Goal: Task Accomplishment & Management: Use online tool/utility

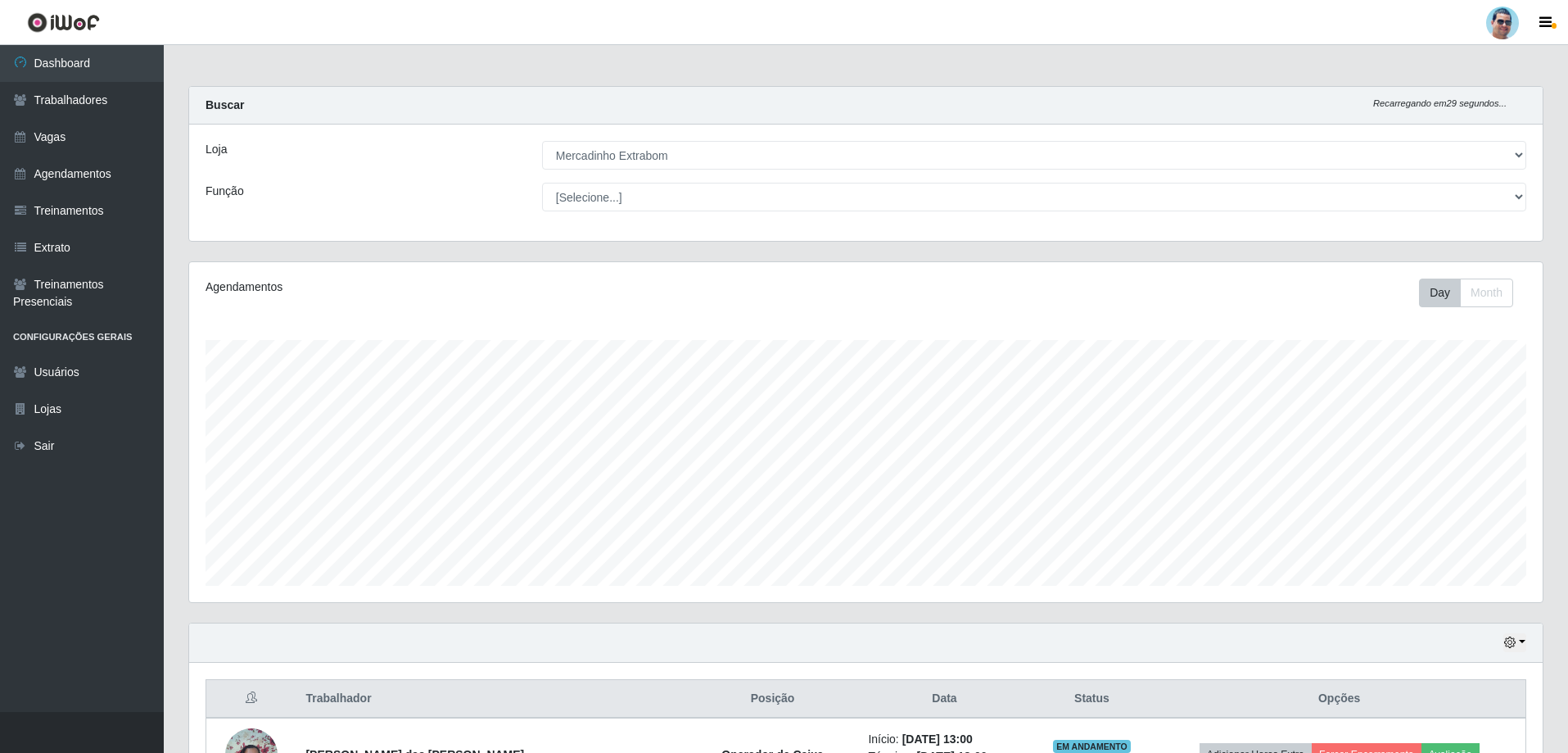
select select "175"
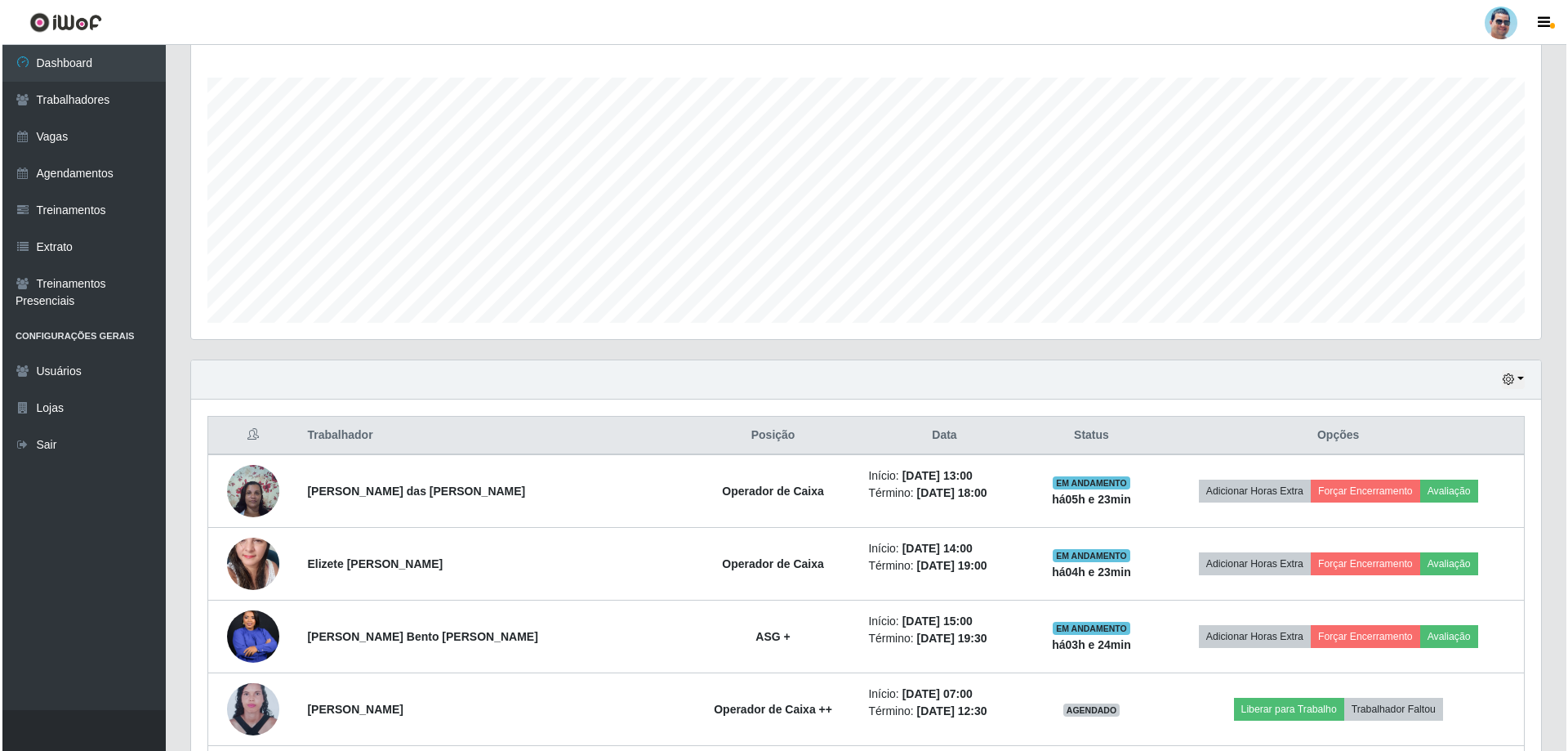
scroll to position [406, 0]
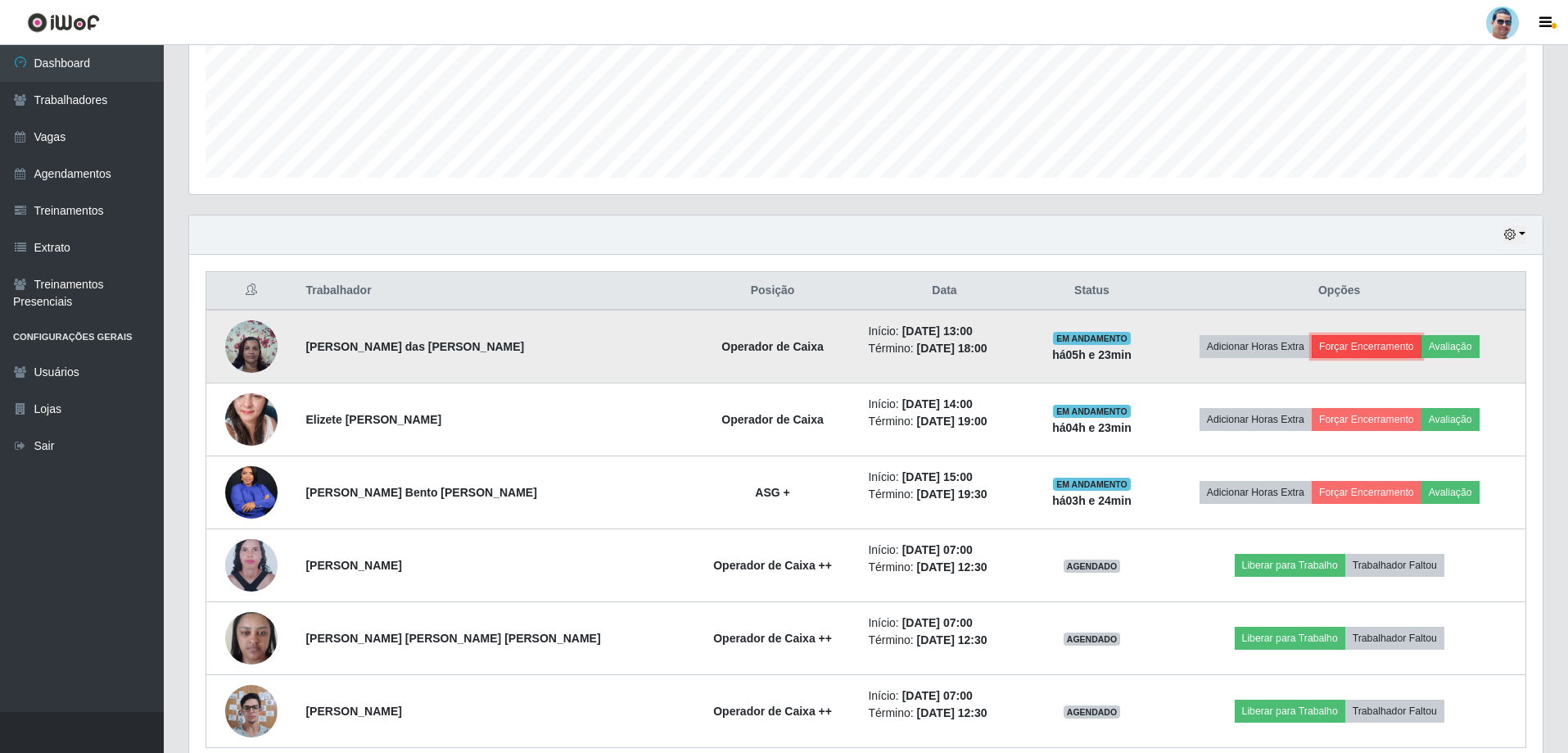
click at [1344, 348] on button "Forçar Encerramento" at bounding box center [1366, 345] width 109 height 23
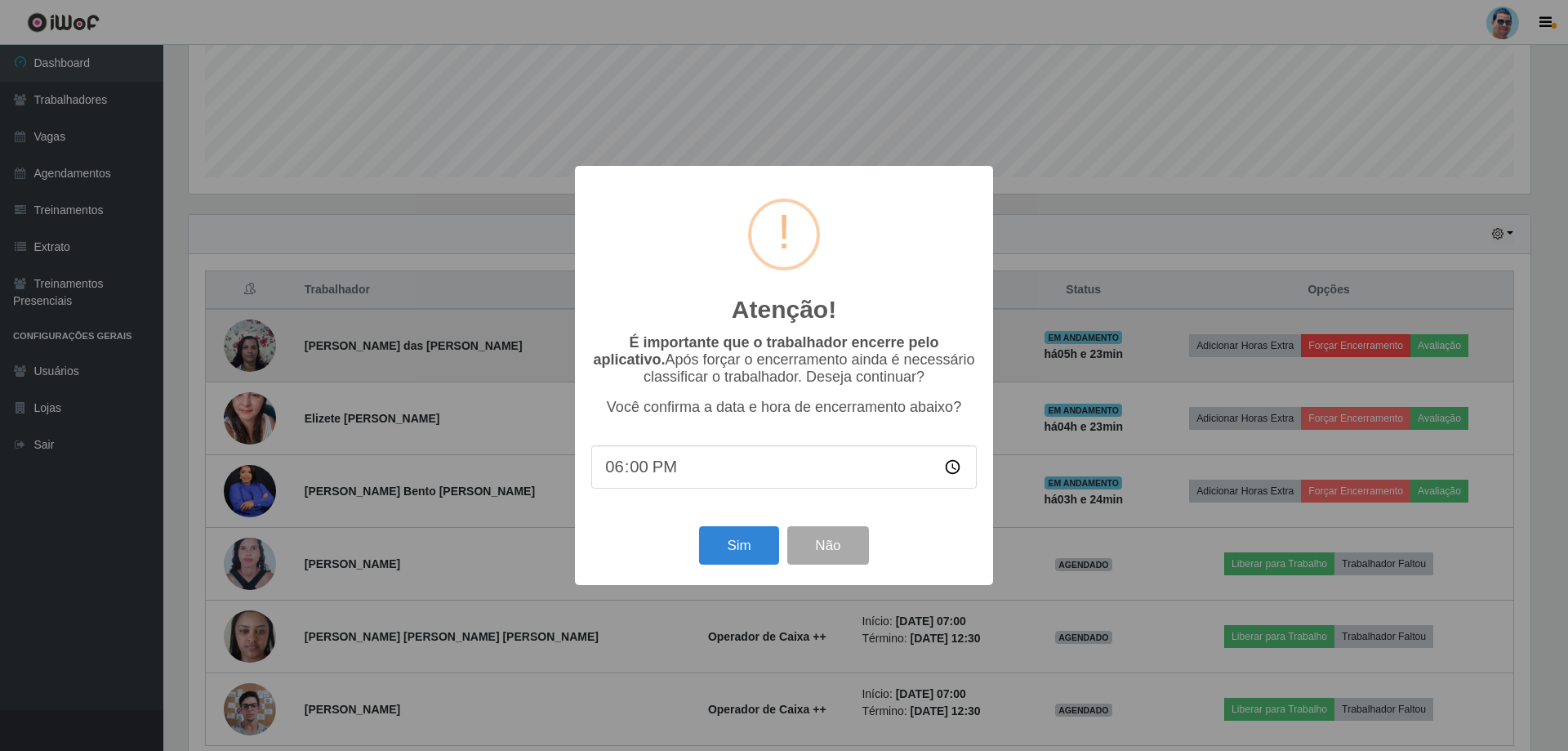
scroll to position [339, 1342]
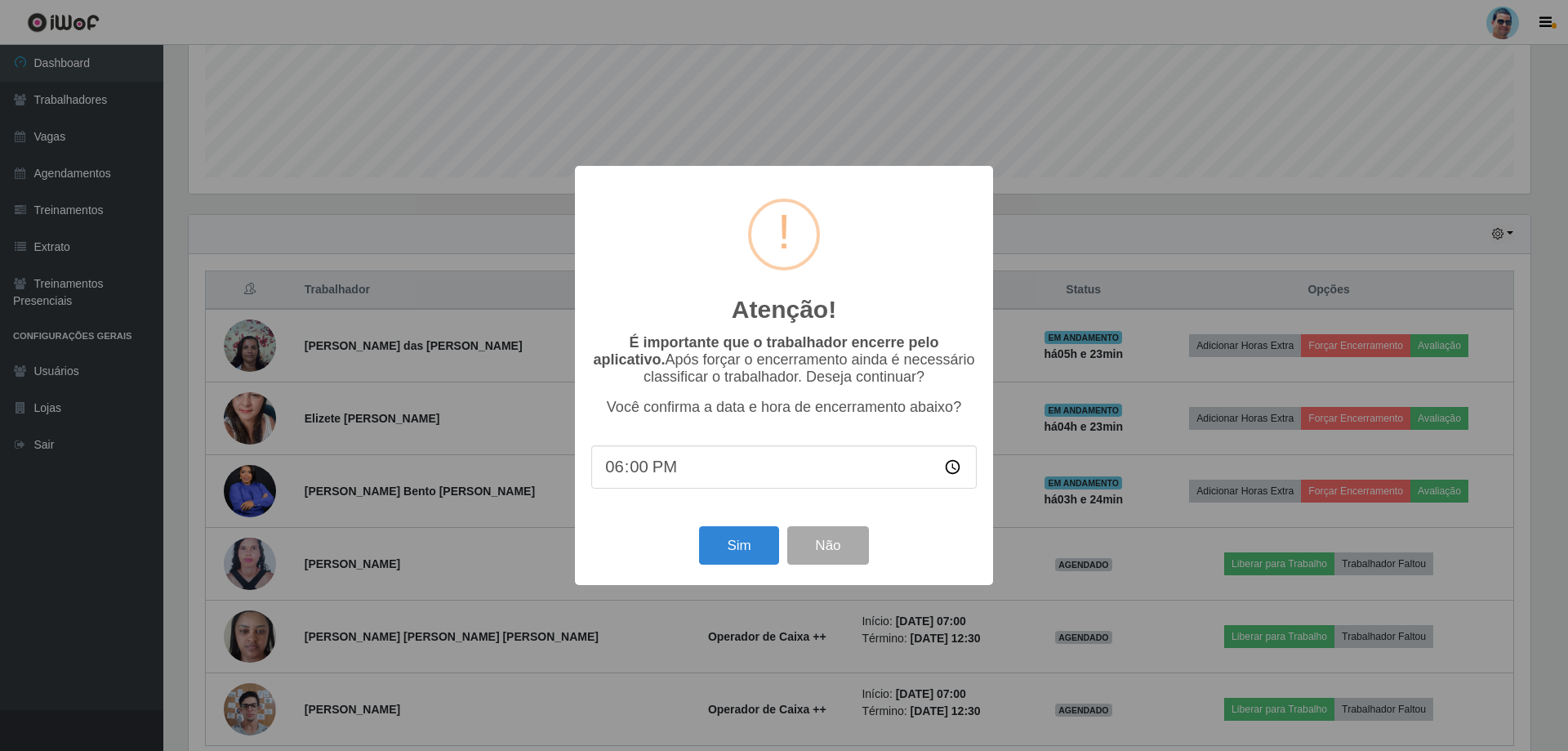
click at [635, 469] on input "18:00" at bounding box center [784, 466] width 386 height 43
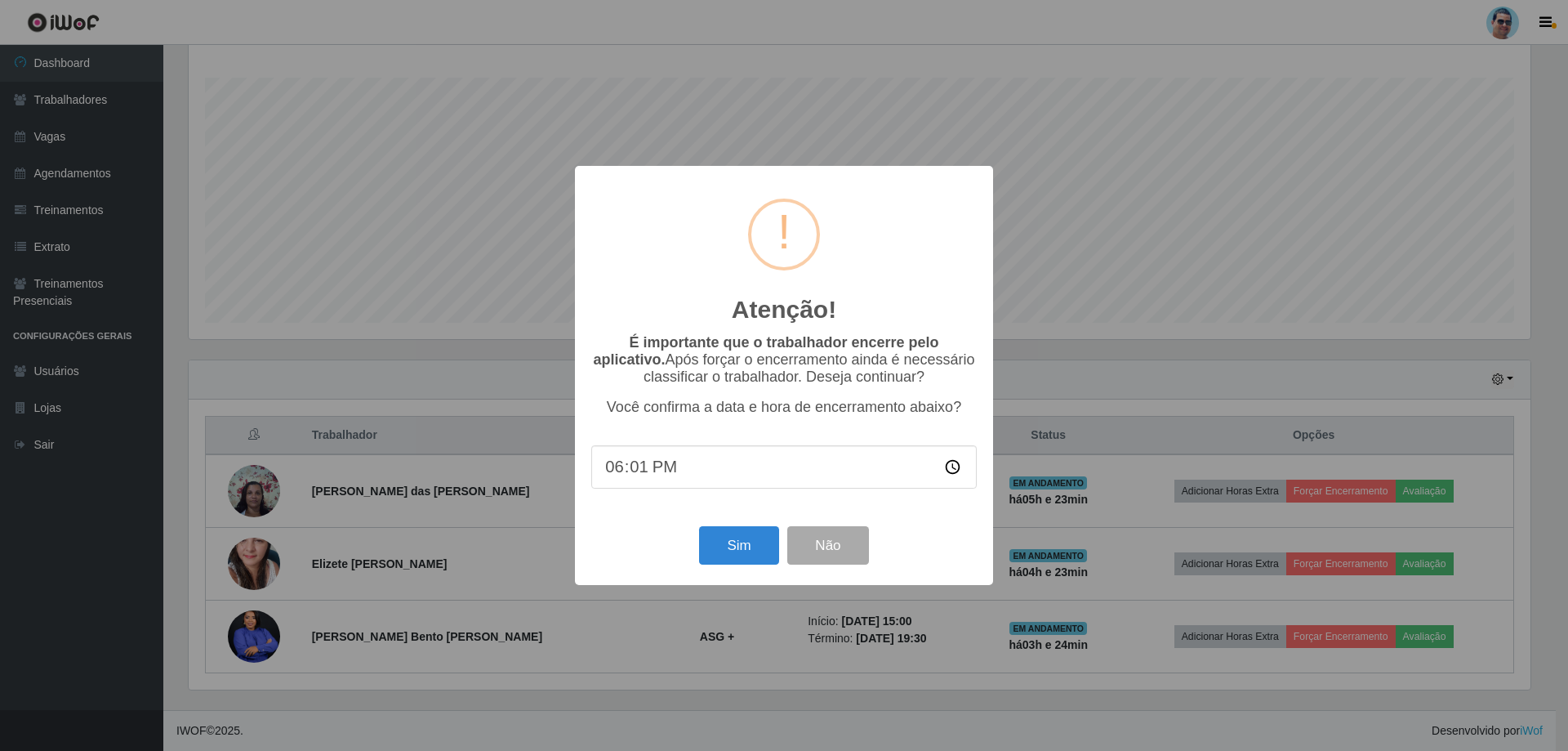
type input "18:11"
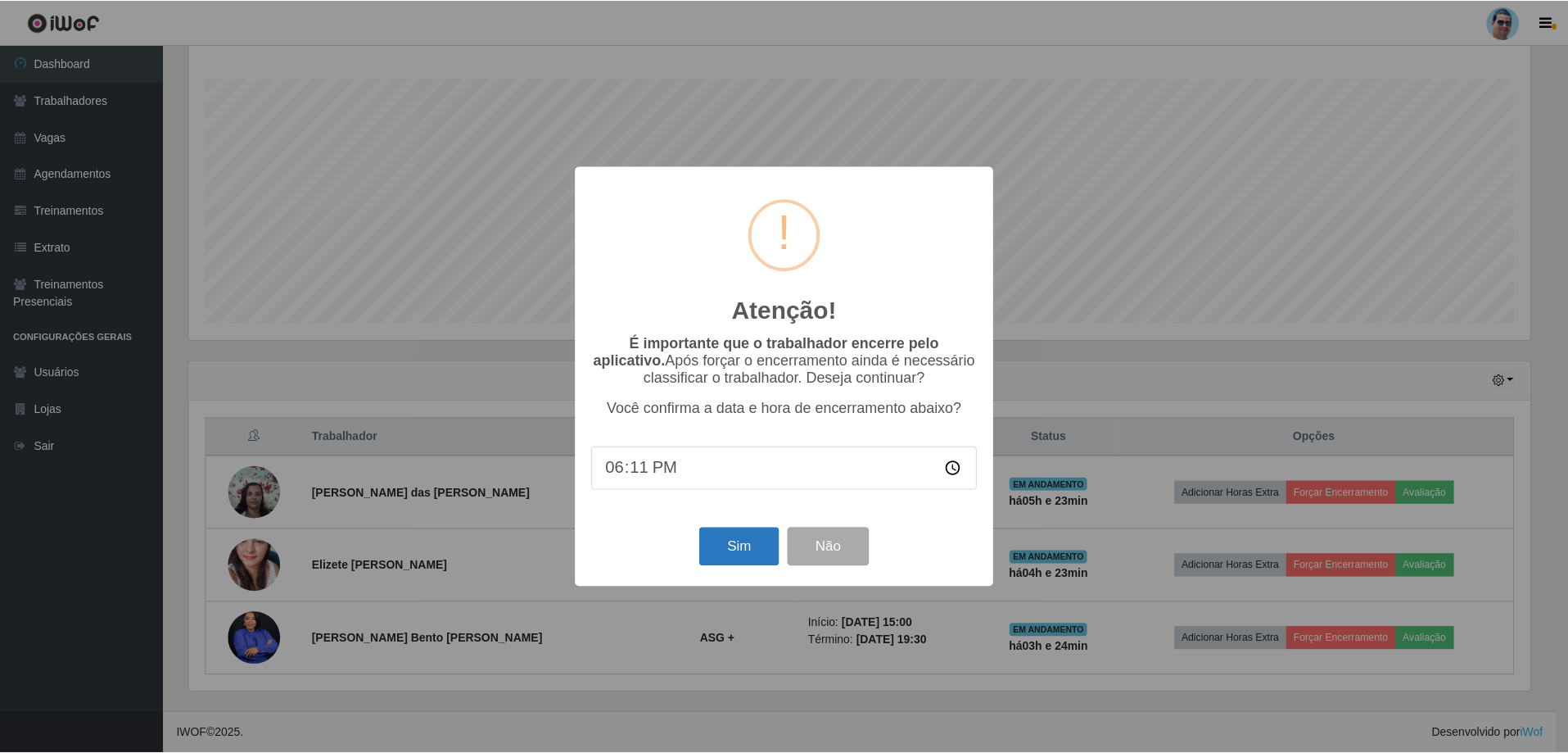
scroll to position [408, 0]
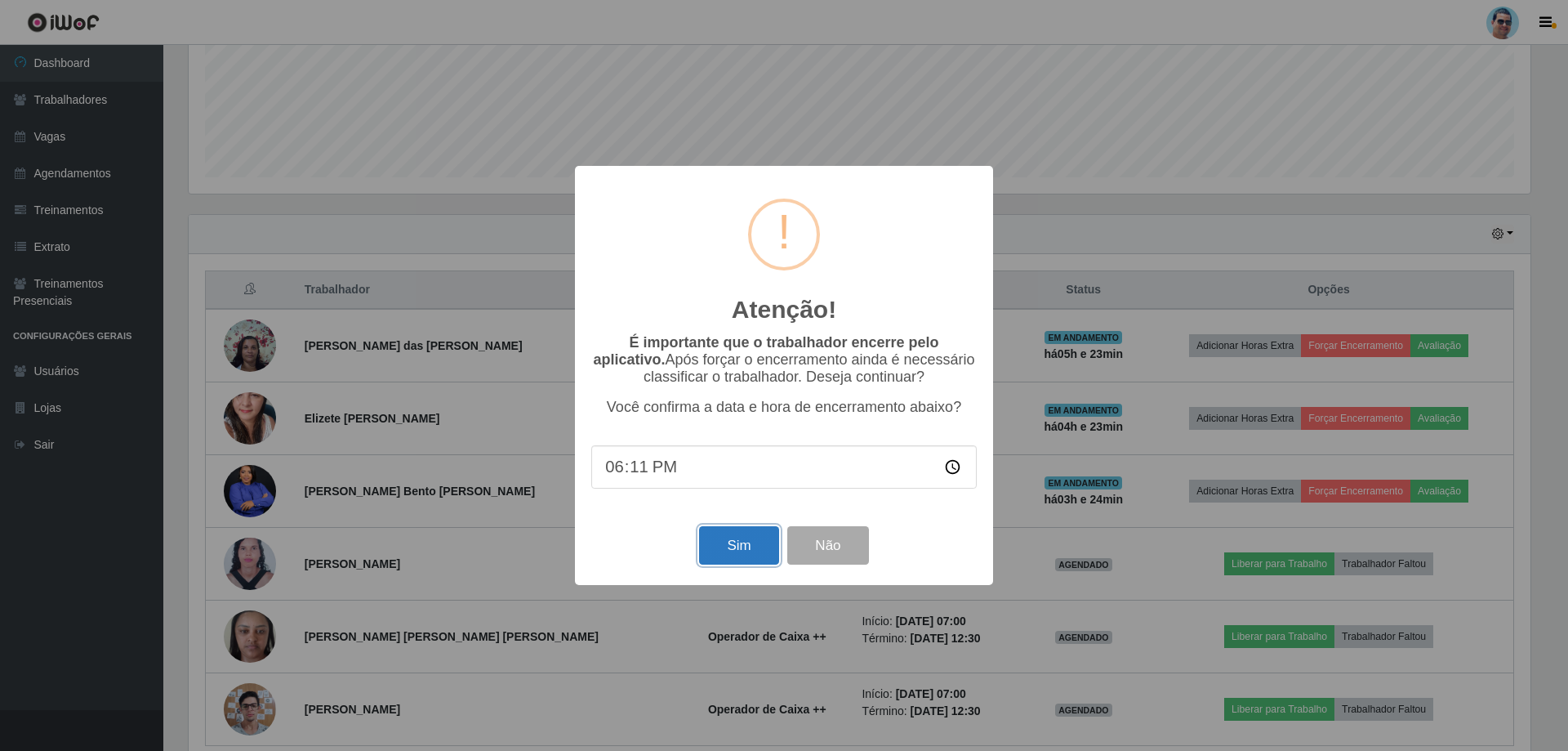
click at [767, 554] on button "Sim" at bounding box center [738, 545] width 80 height 38
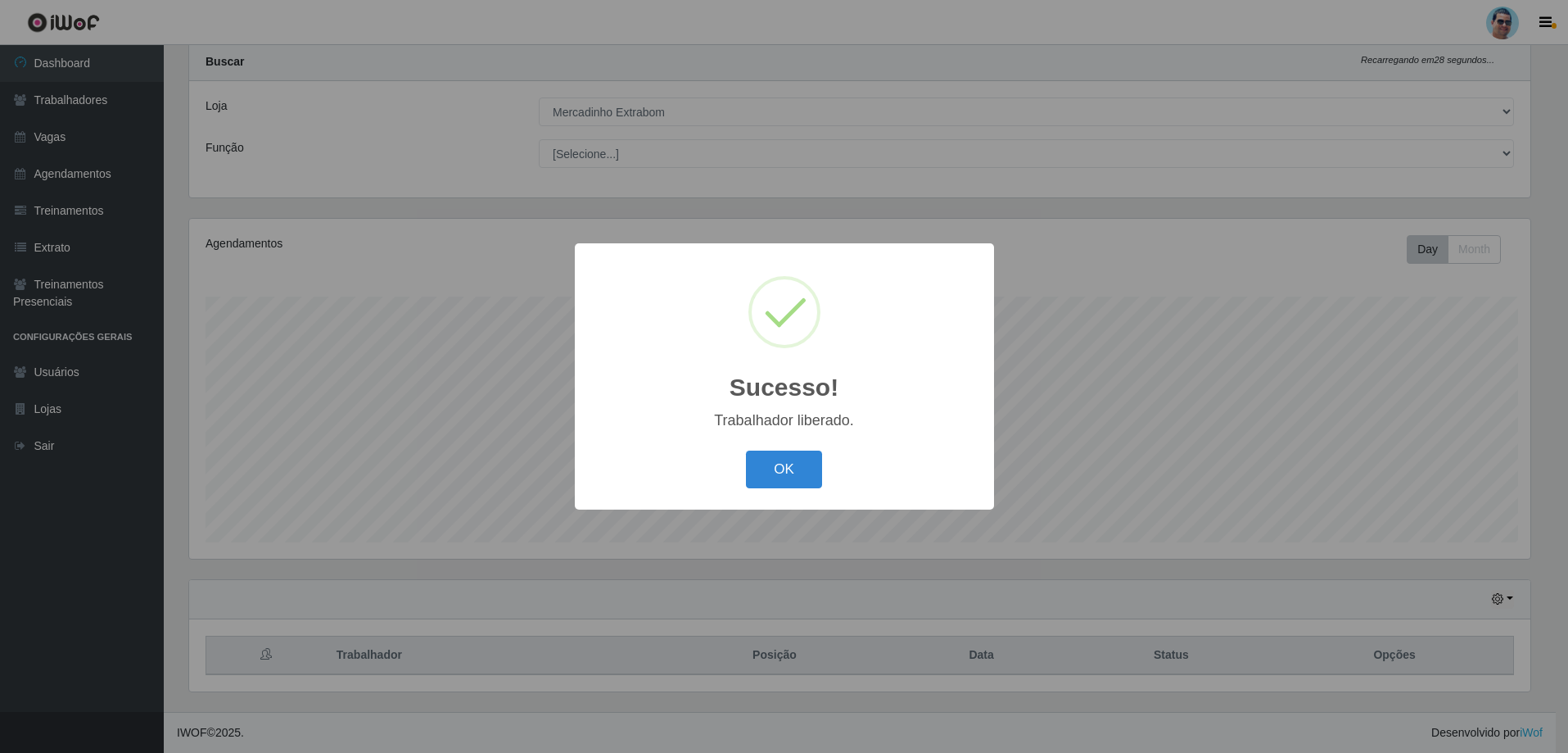
scroll to position [340, 1346]
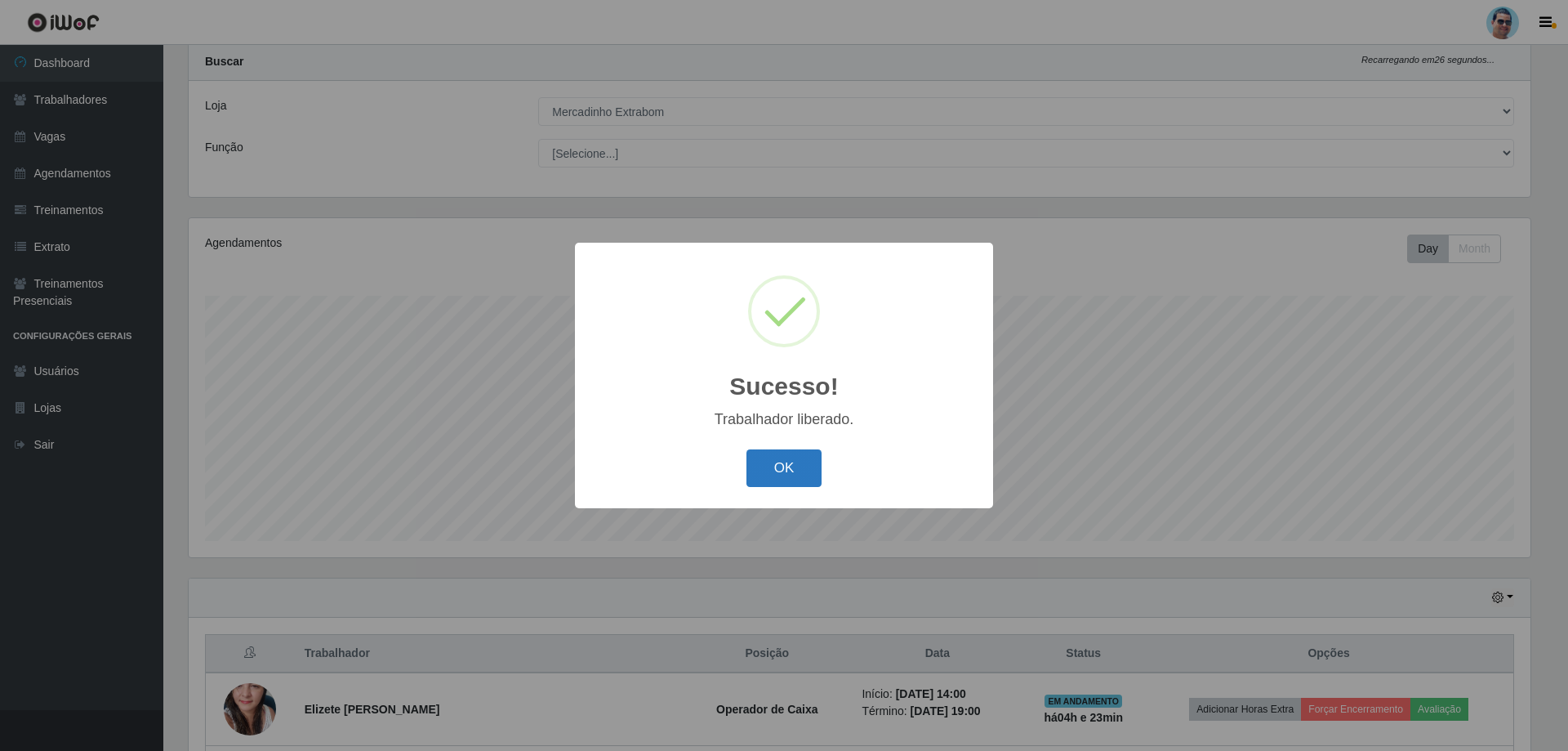
click at [762, 469] on button "OK" at bounding box center [784, 468] width 76 height 38
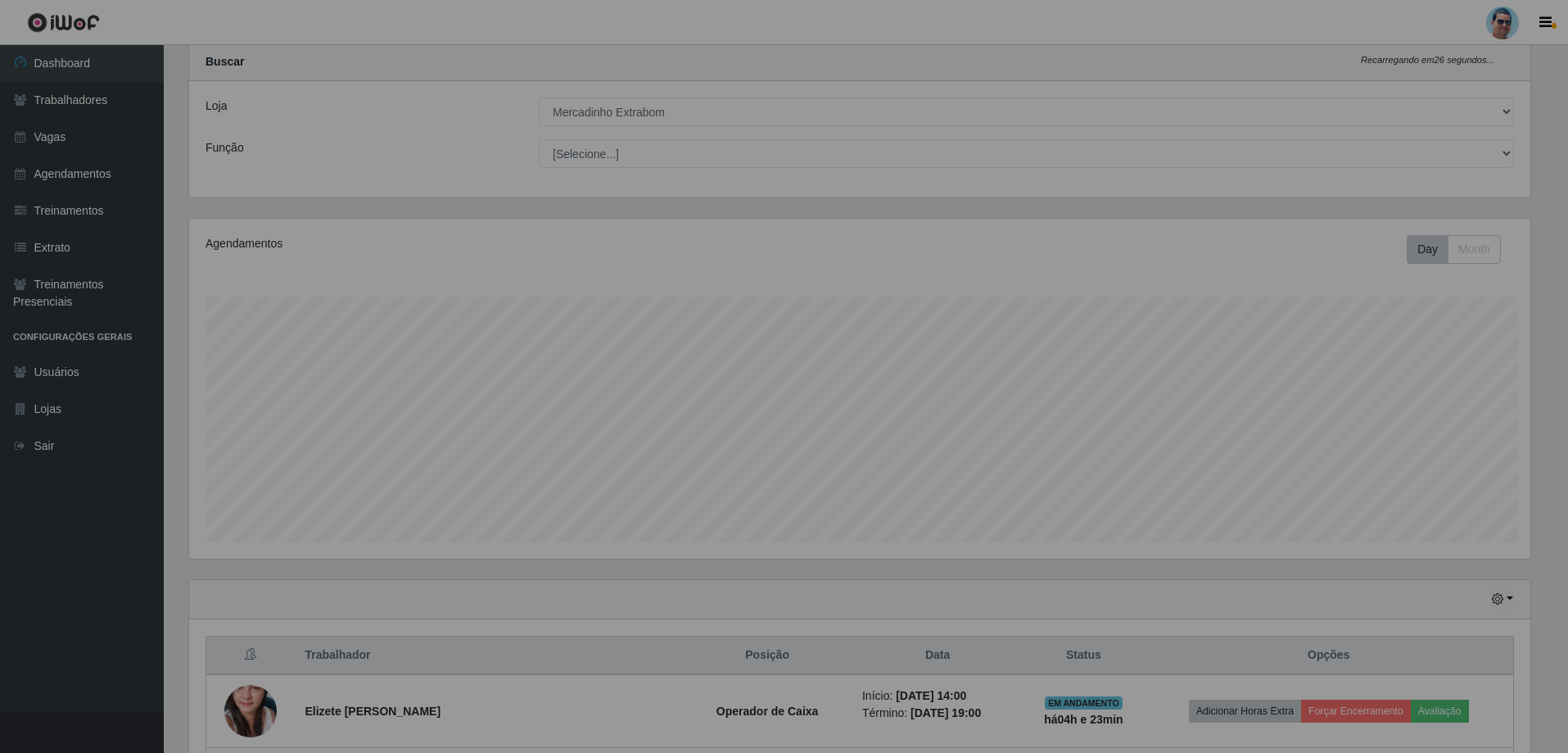
scroll to position [340, 1353]
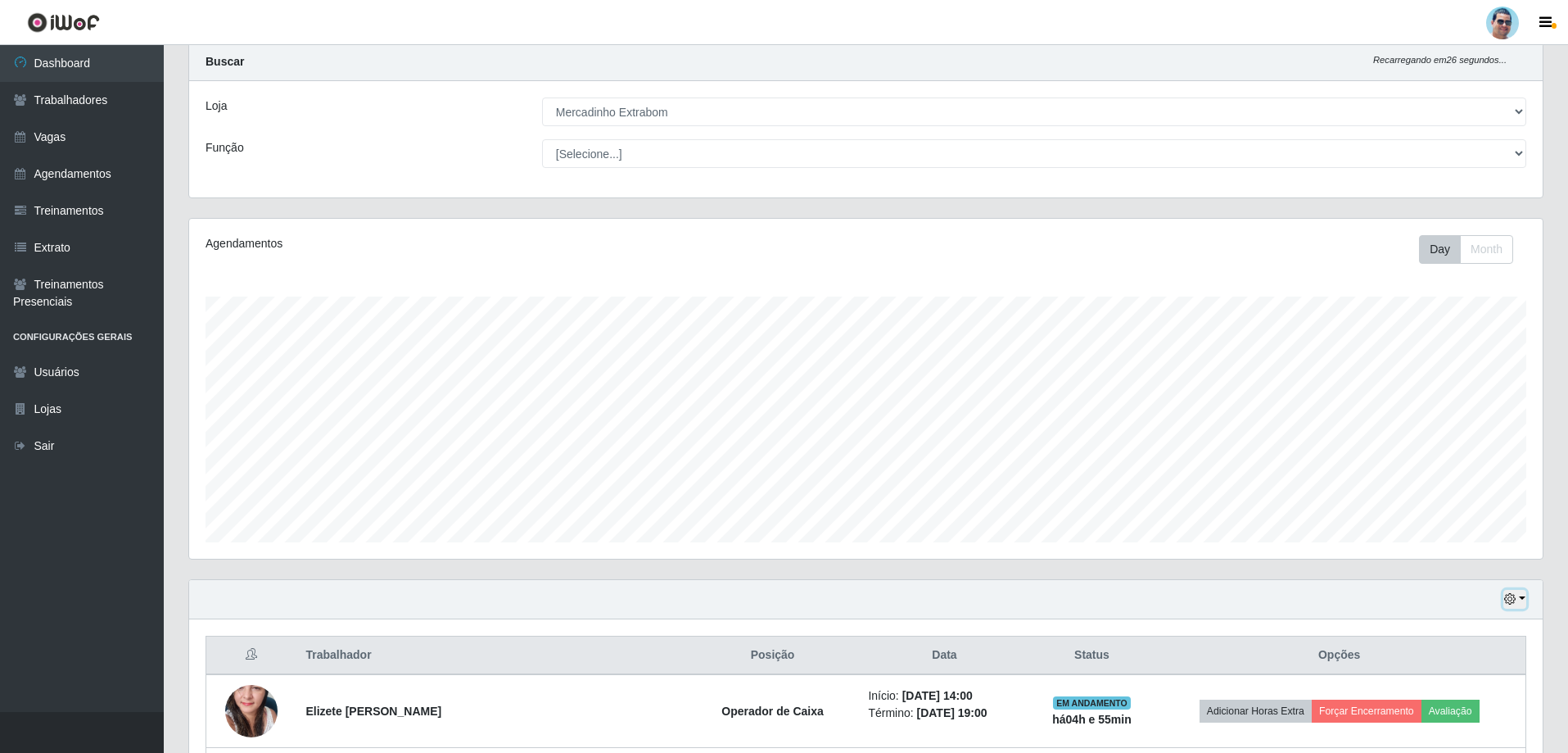
click at [1518, 596] on button "button" at bounding box center [1515, 598] width 23 height 19
click at [1473, 468] on button "1 dia" at bounding box center [1461, 469] width 129 height 34
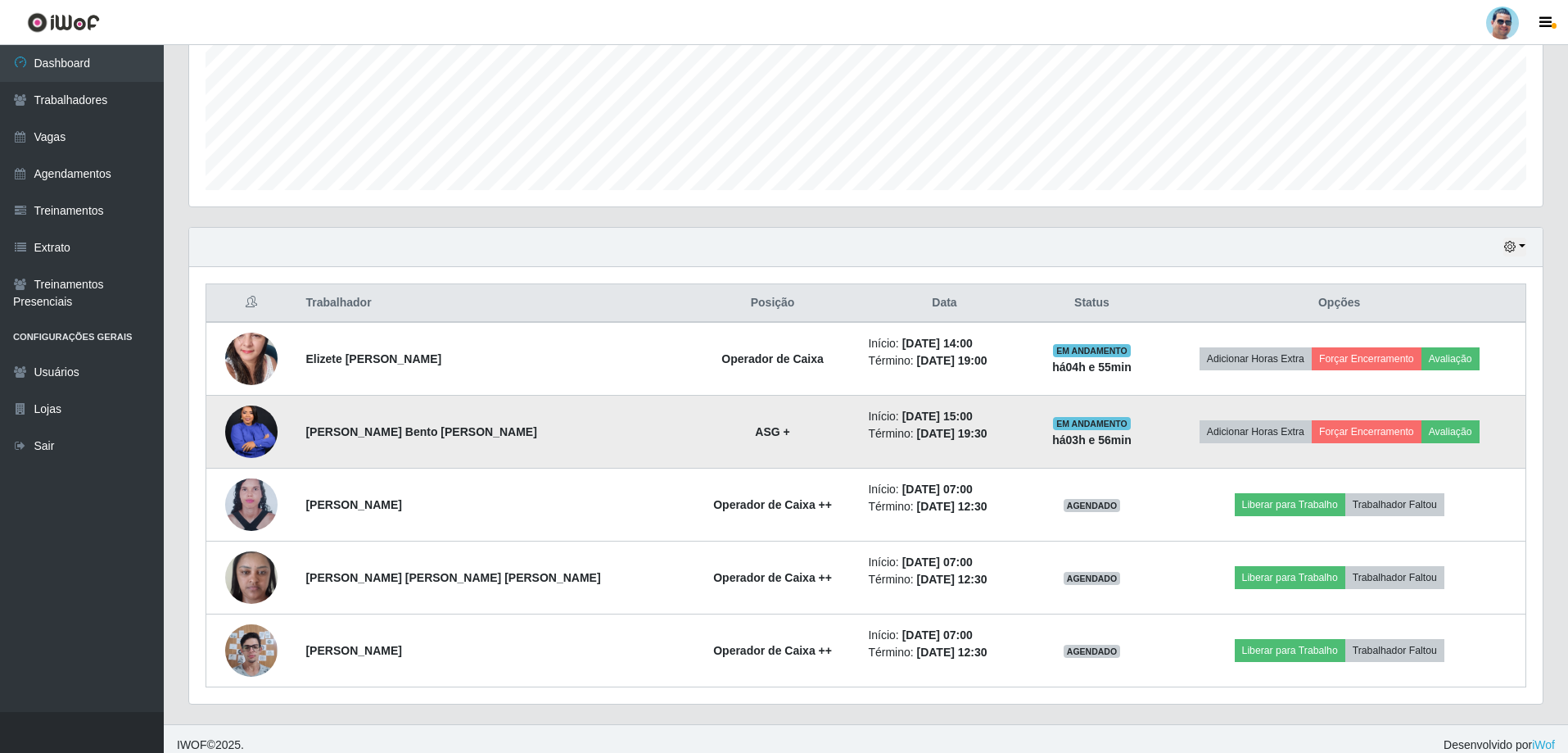
scroll to position [408, 0]
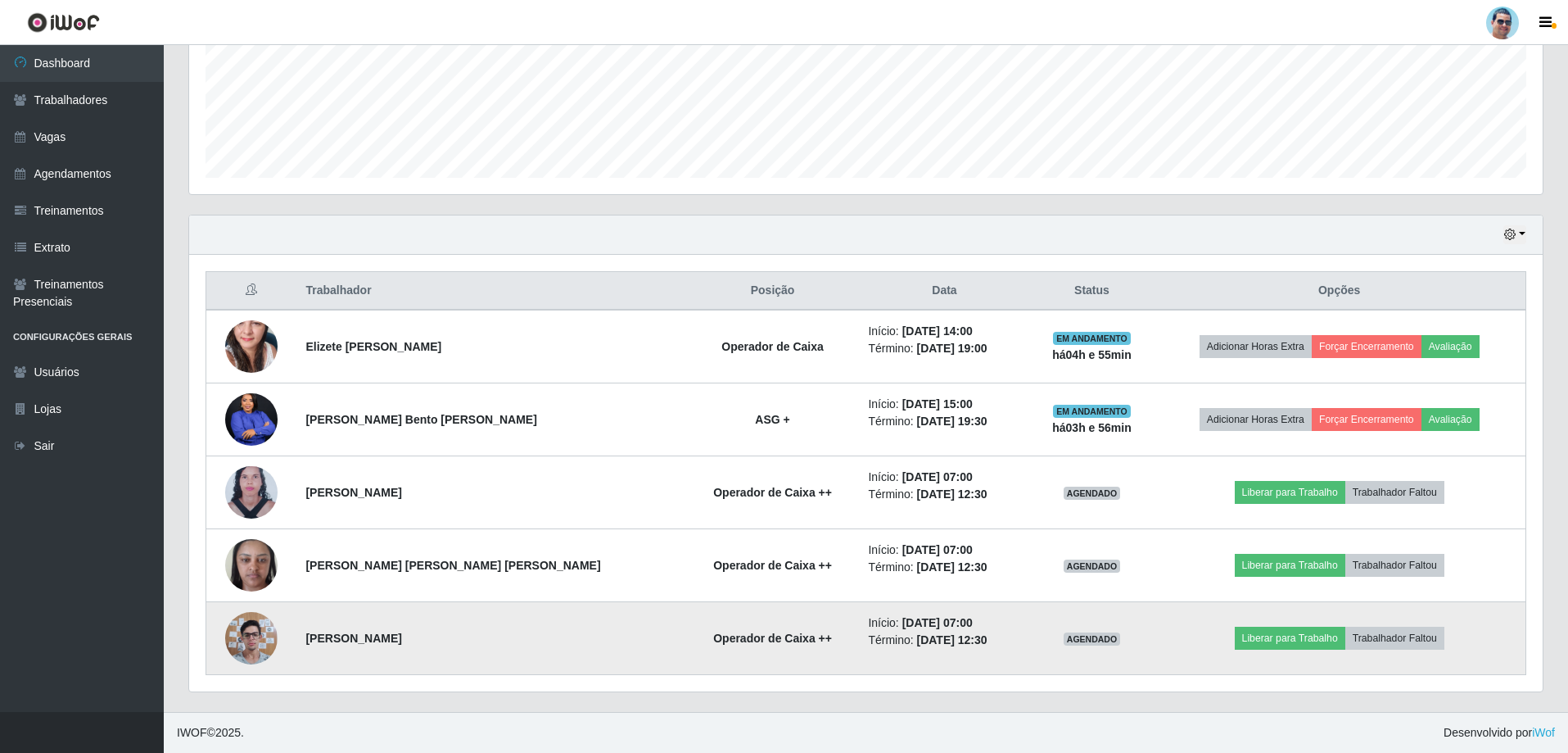
click at [250, 623] on img at bounding box center [251, 637] width 52 height 70
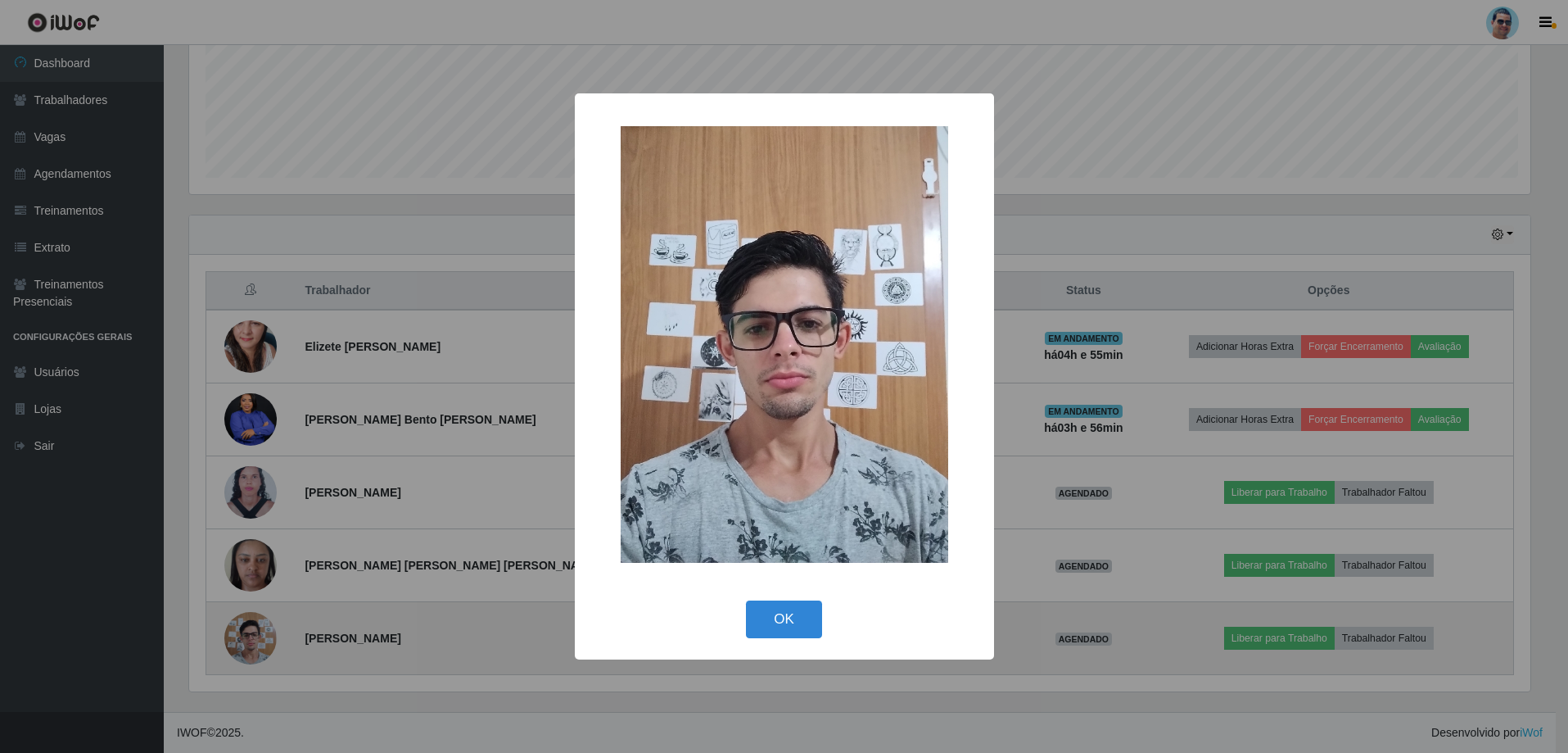
scroll to position [340, 1346]
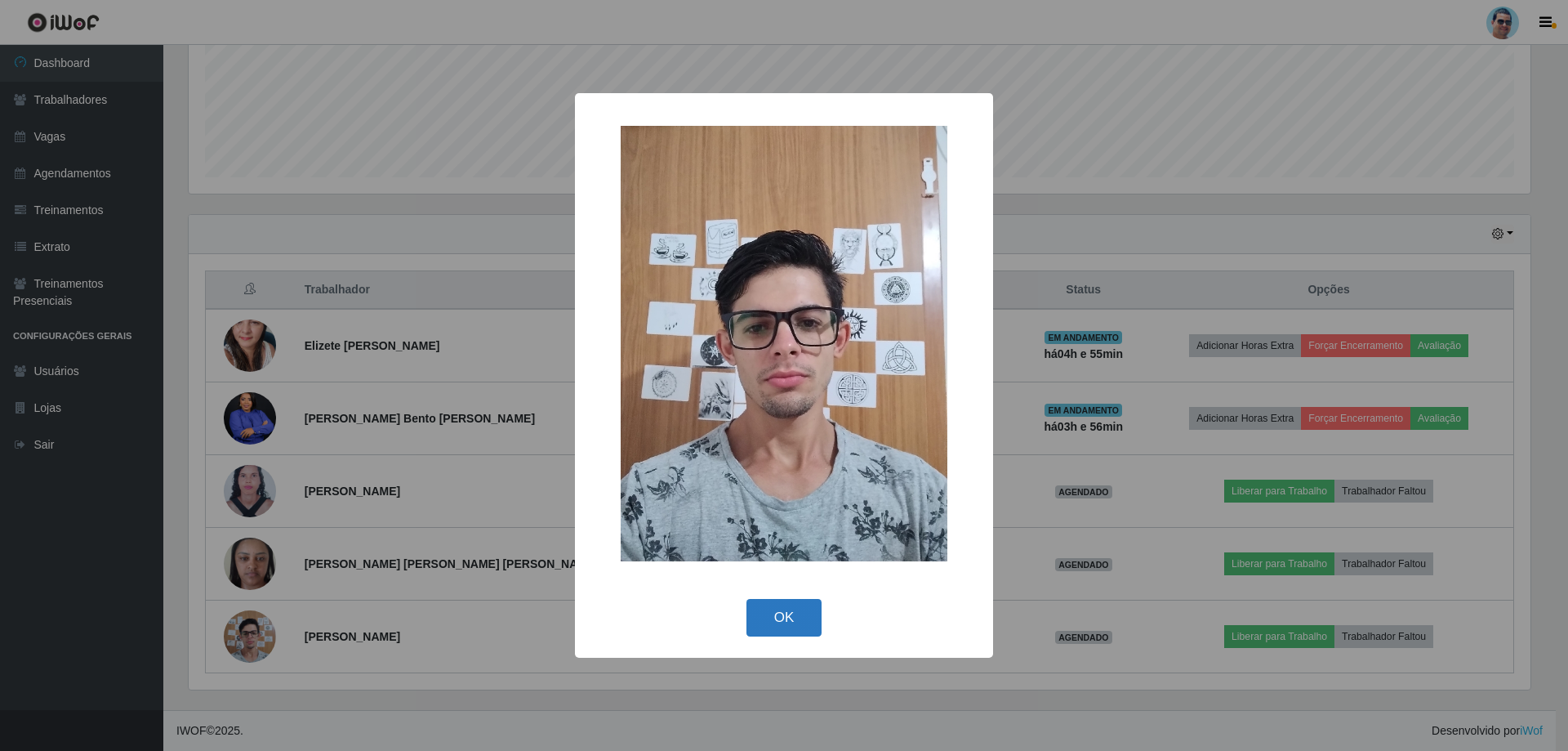
click at [794, 616] on button "OK" at bounding box center [784, 617] width 76 height 38
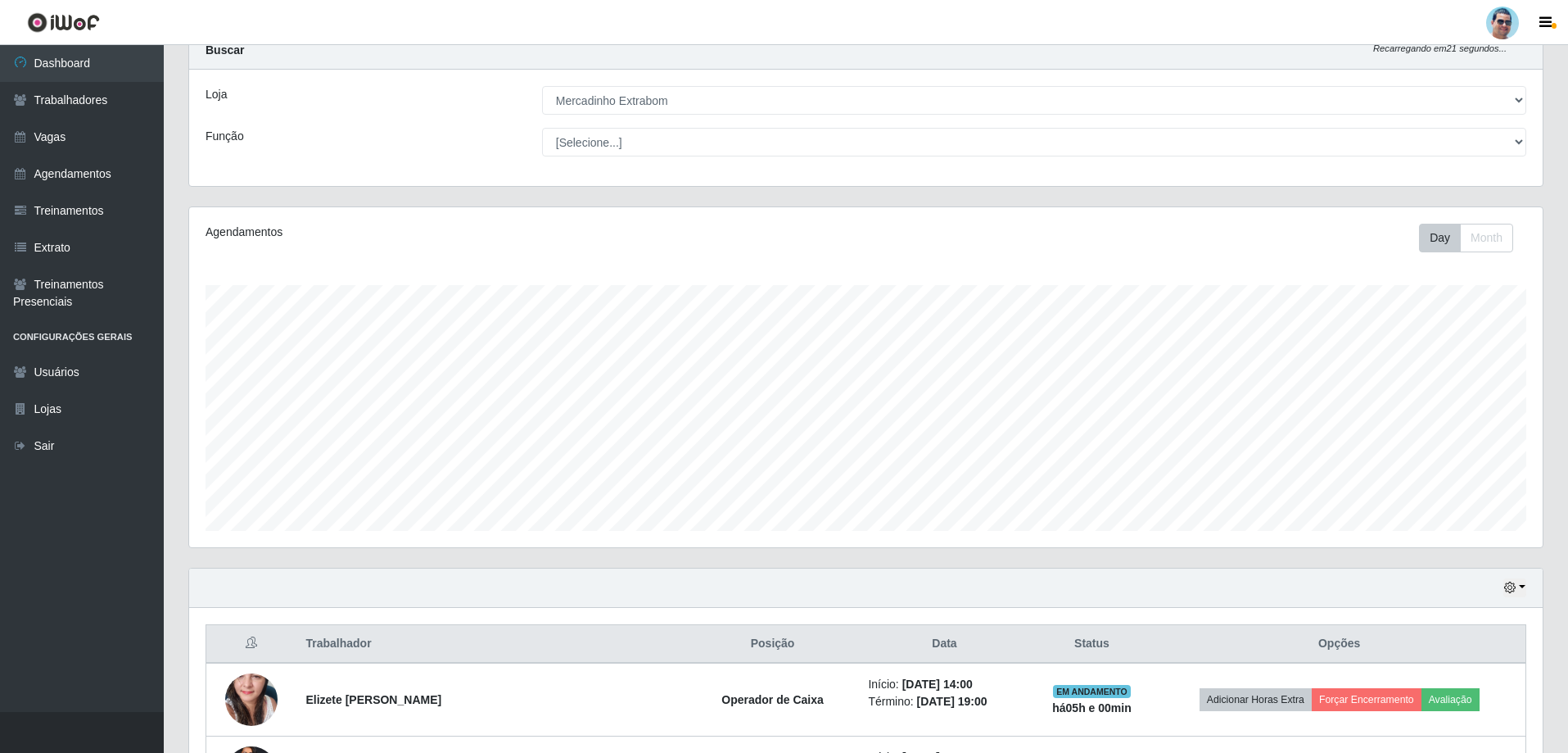
scroll to position [82, 0]
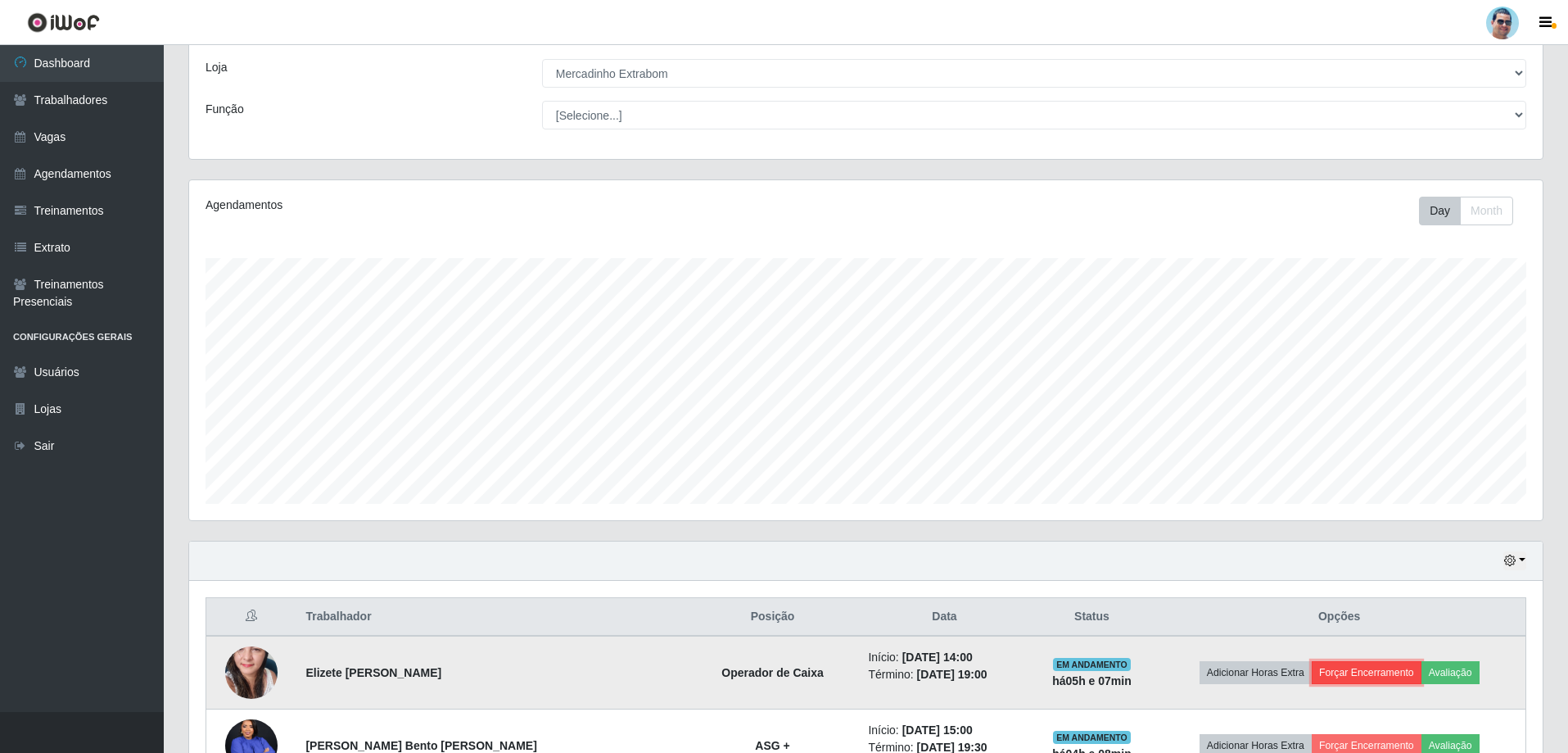
click at [1349, 660] on button "Forçar Encerramento" at bounding box center [1366, 671] width 109 height 23
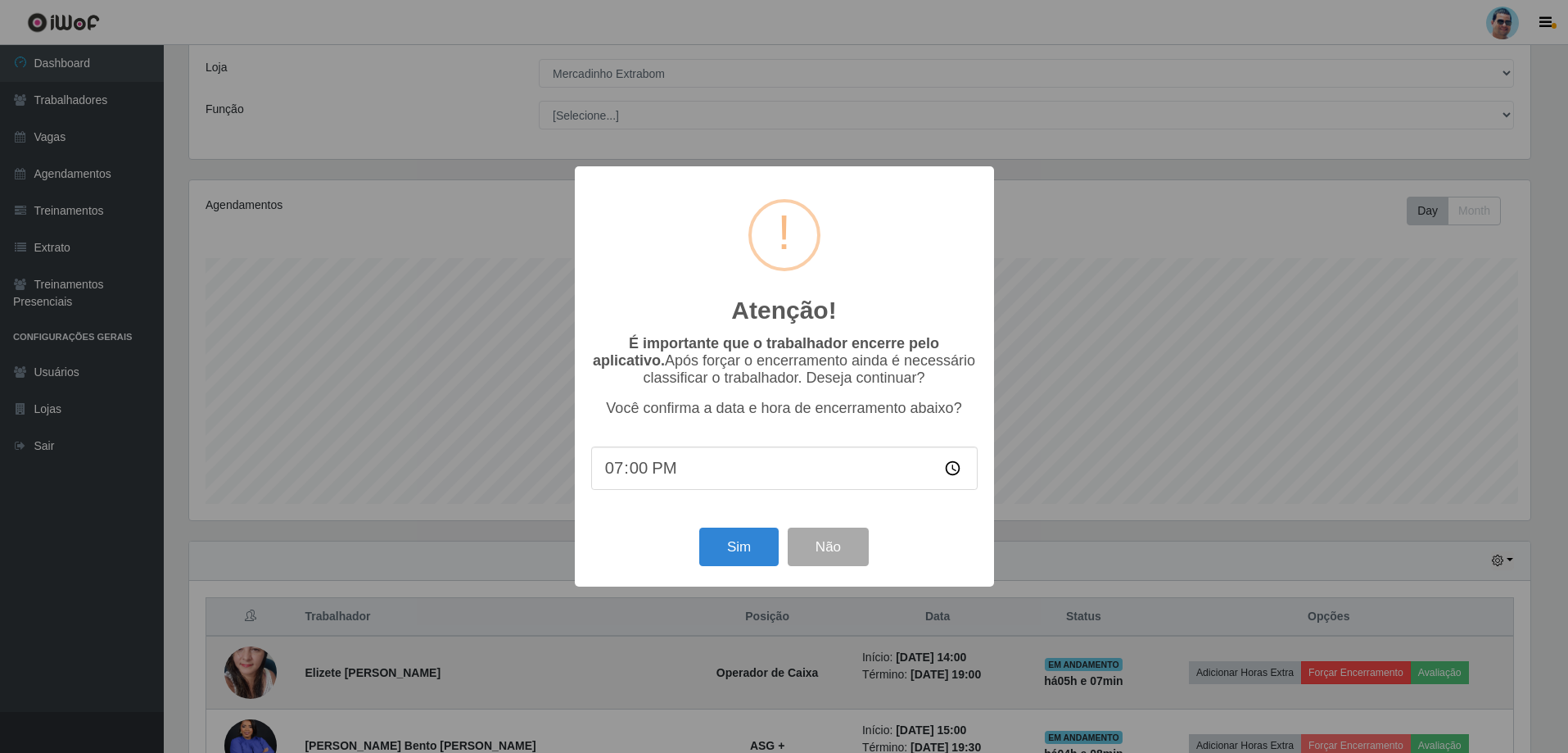
scroll to position [340, 1346]
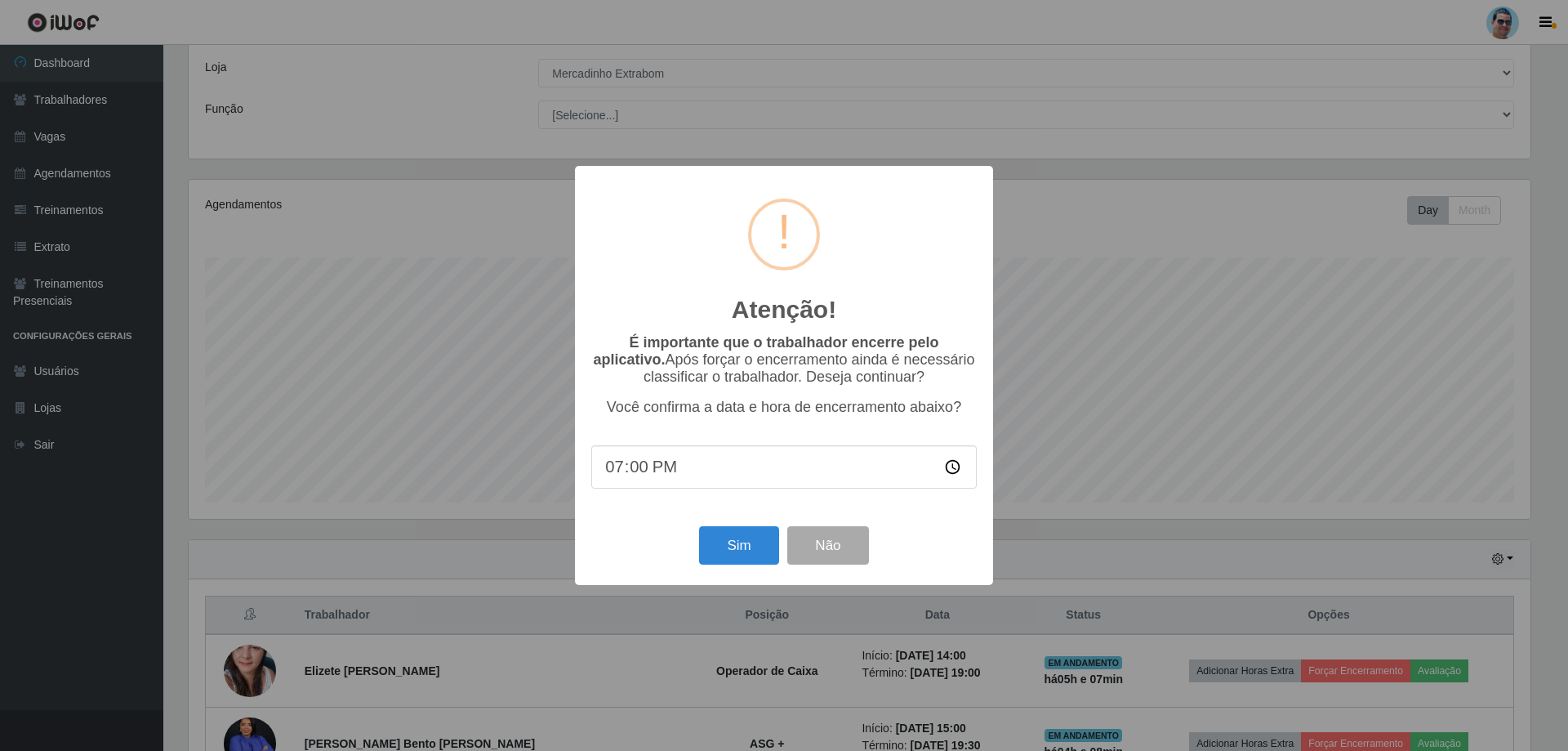
click at [633, 471] on input "19:00" at bounding box center [784, 466] width 386 height 43
type input "19:06"
click at [767, 562] on button "Sim" at bounding box center [738, 545] width 80 height 38
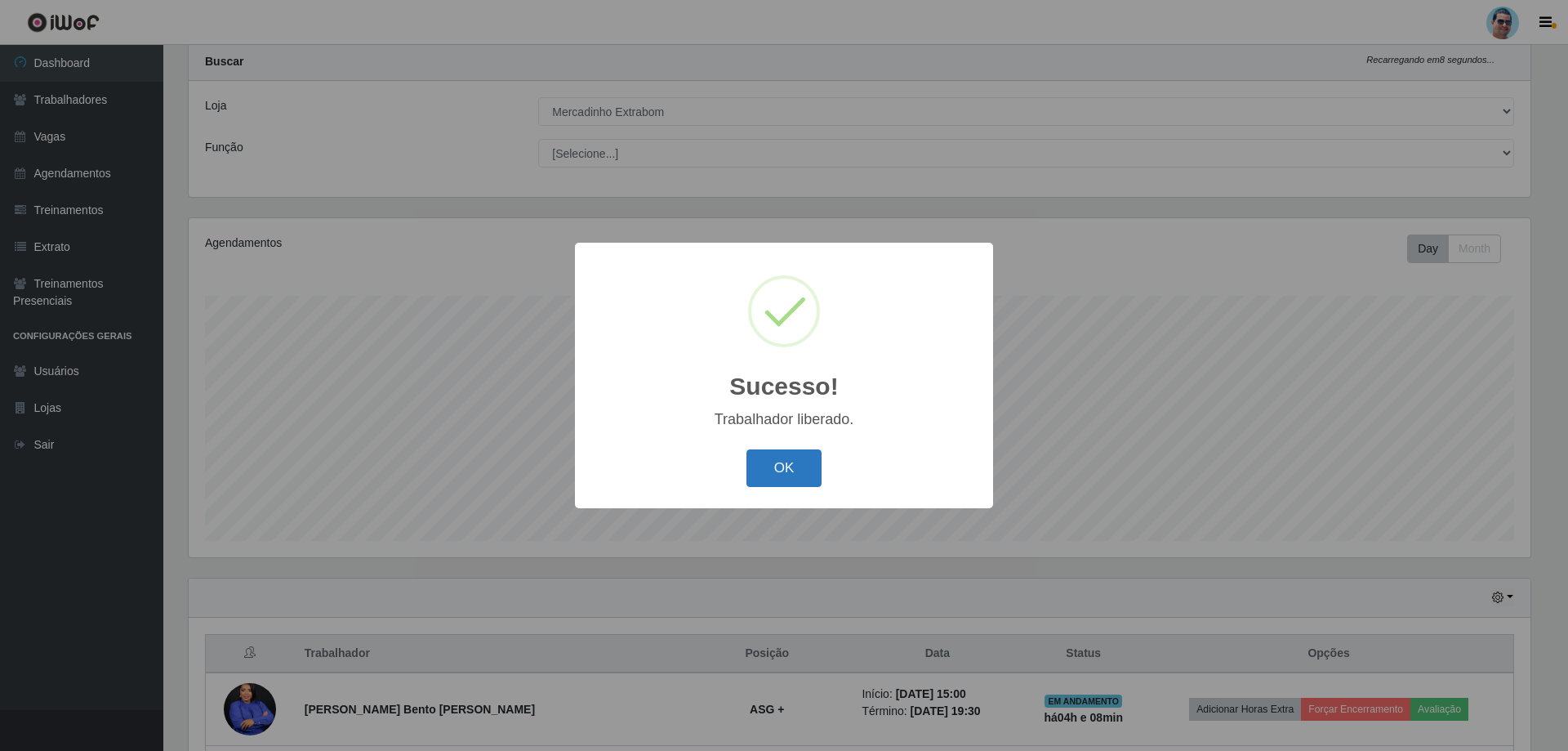
click at [771, 472] on button "OK" at bounding box center [784, 468] width 76 height 38
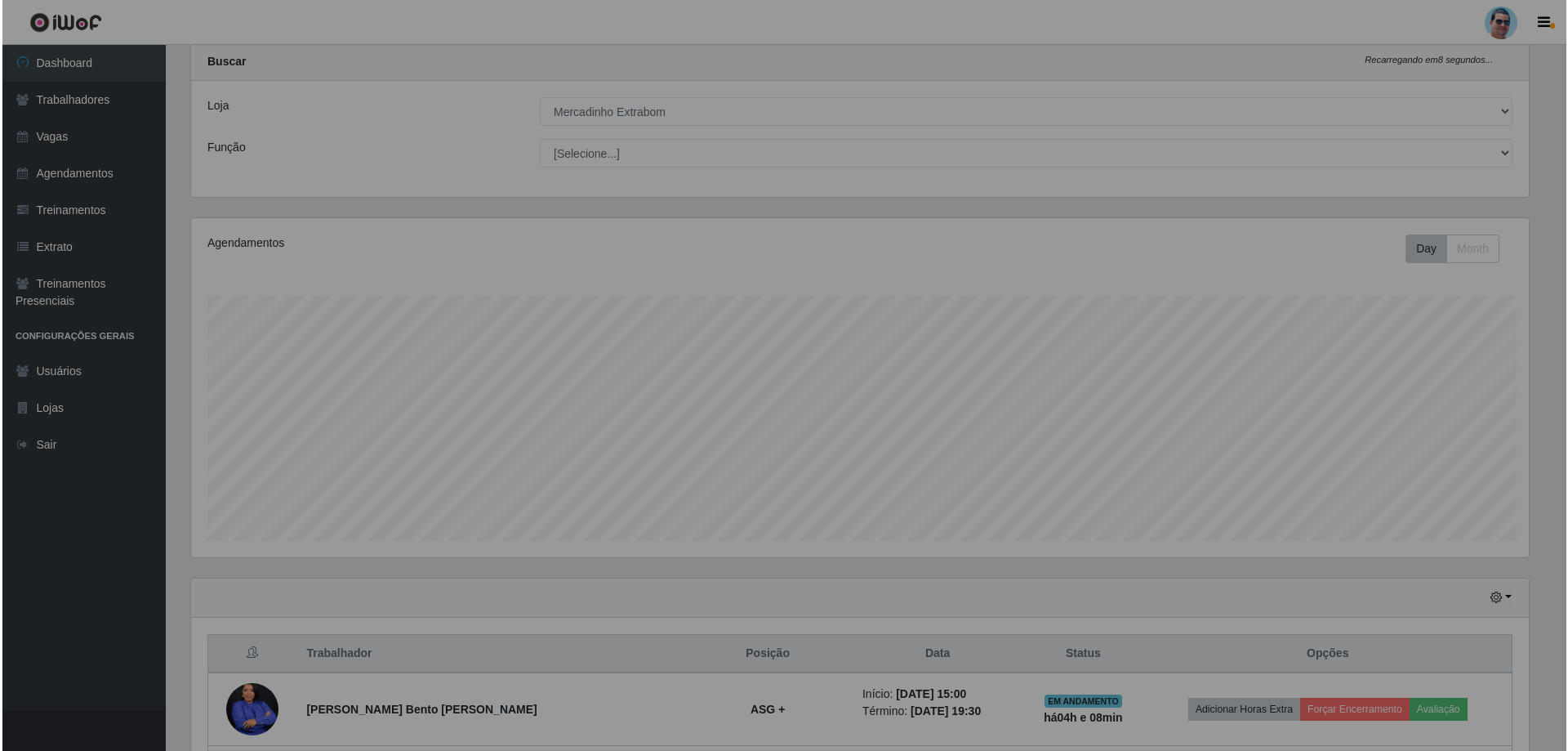
scroll to position [339, 1350]
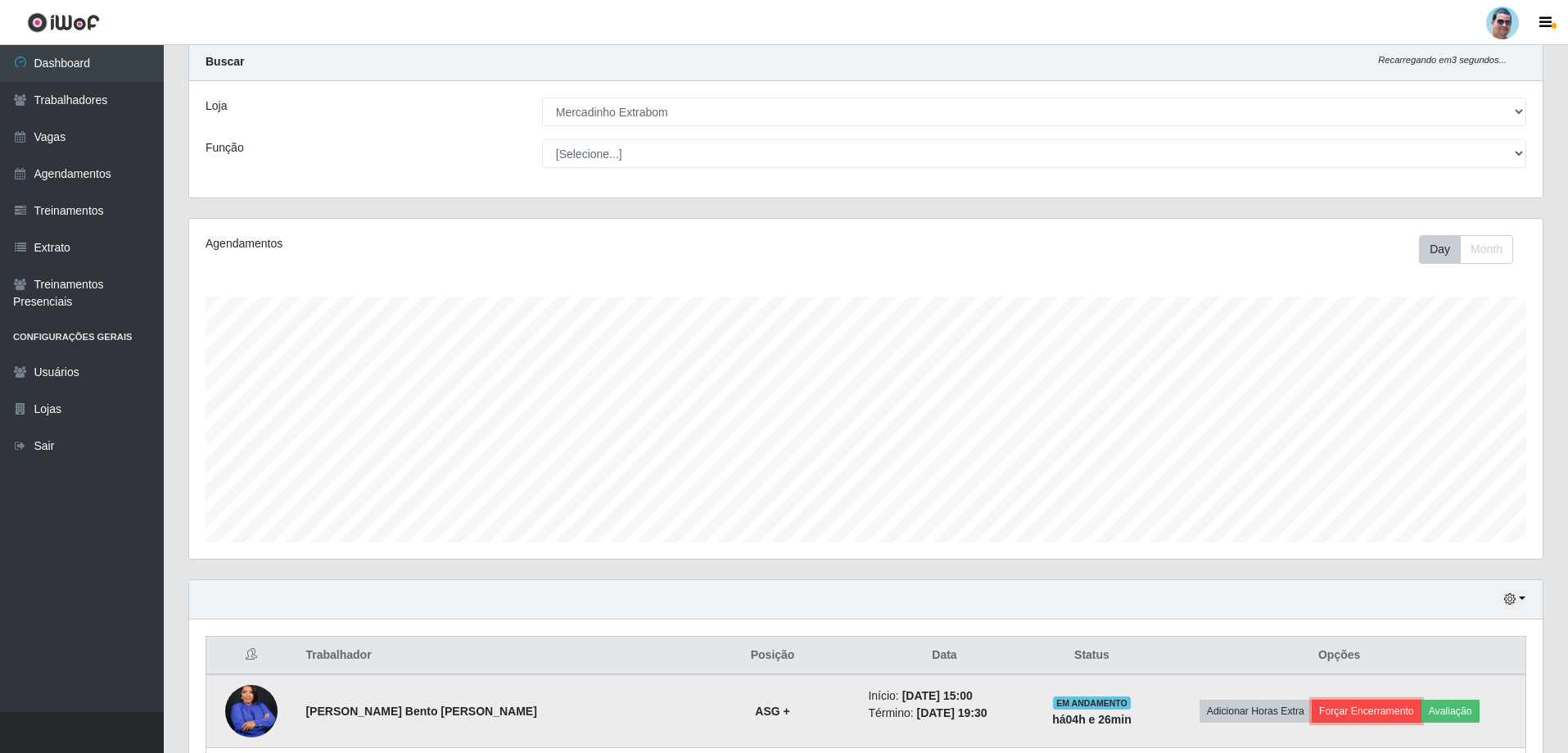
click at [1338, 708] on button "Forçar Encerramento" at bounding box center [1366, 711] width 109 height 23
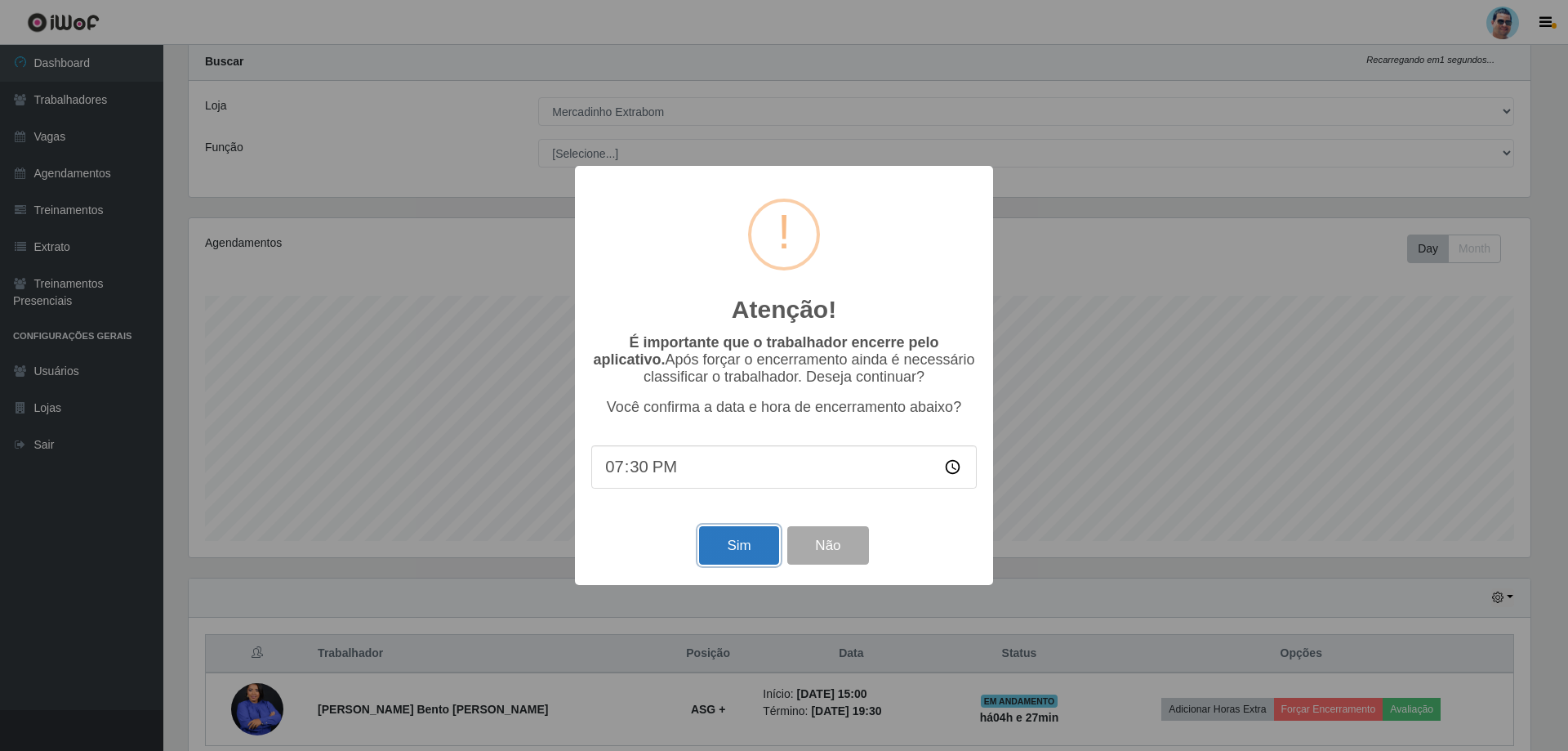
click at [732, 559] on button "Sim" at bounding box center [738, 545] width 80 height 38
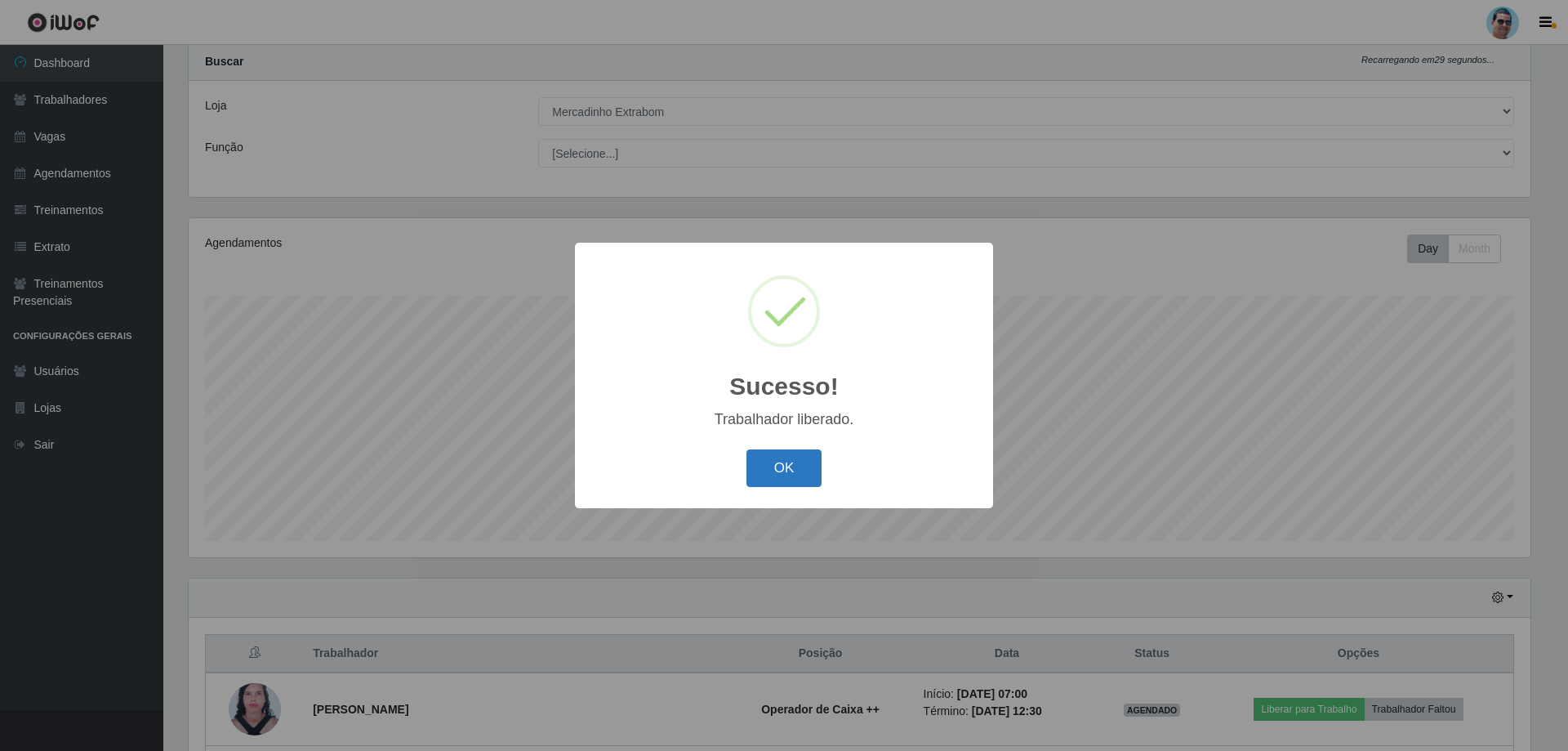
click at [784, 464] on button "OK" at bounding box center [784, 468] width 76 height 38
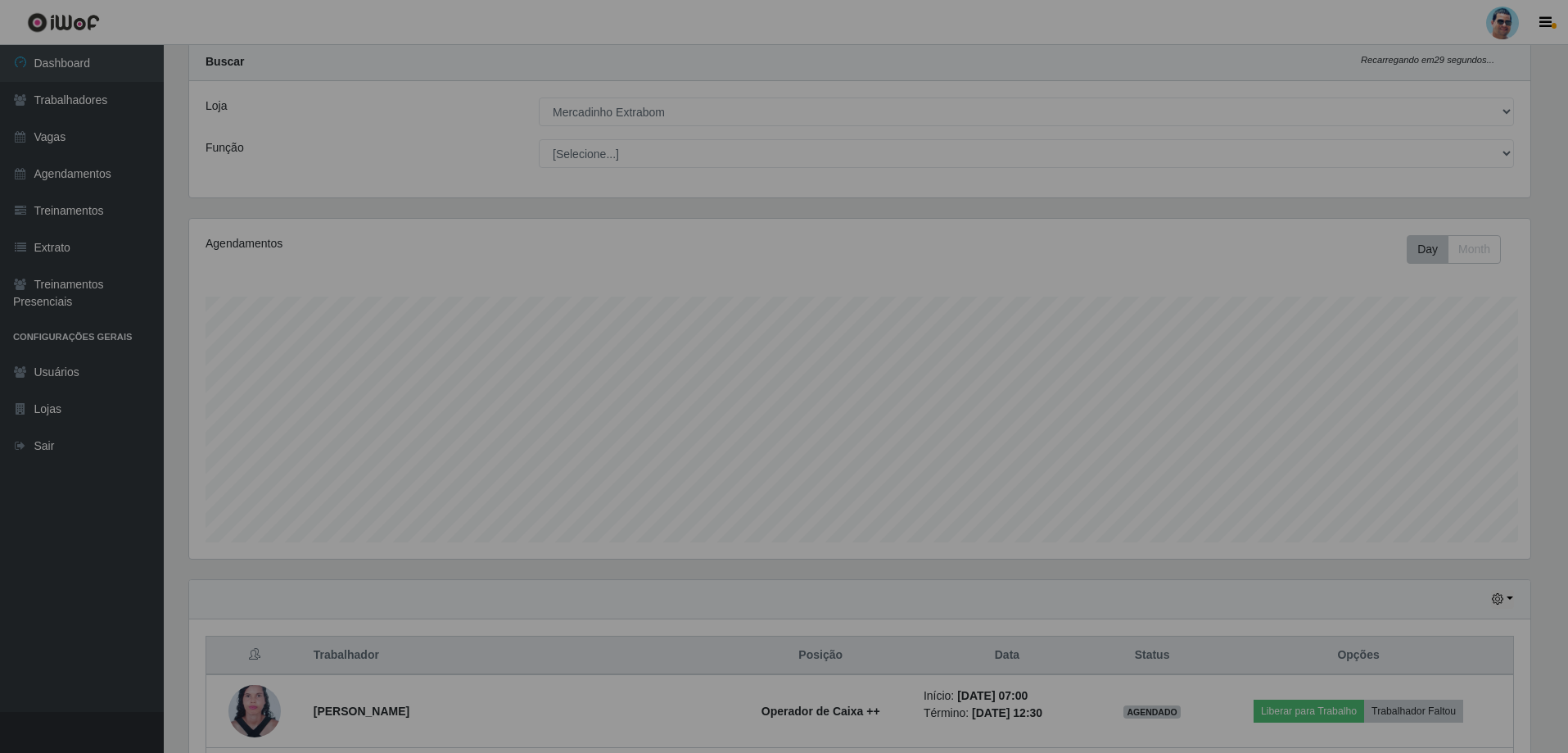
scroll to position [340, 1353]
